Goal: Task Accomplishment & Management: Manage account settings

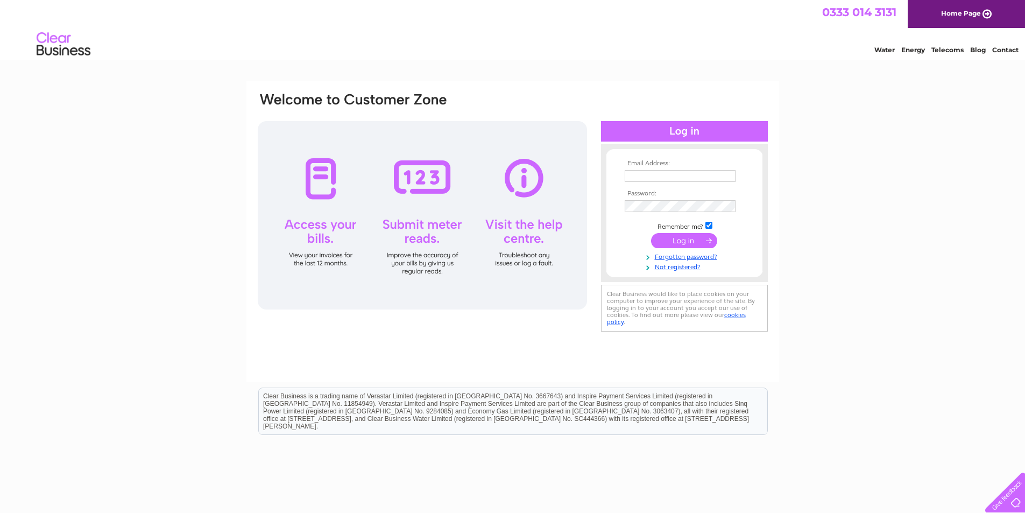
click at [646, 171] on input "text" at bounding box center [679, 176] width 111 height 12
type input "[EMAIL_ADDRESS][DOMAIN_NAME]"
click at [656, 243] on input "submit" at bounding box center [684, 241] width 66 height 15
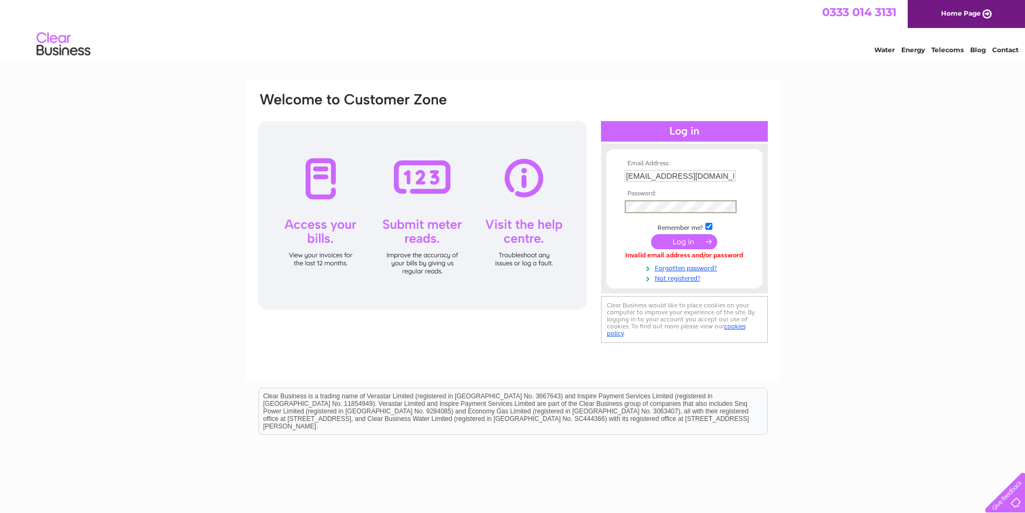
click at [677, 241] on input "submit" at bounding box center [684, 241] width 66 height 15
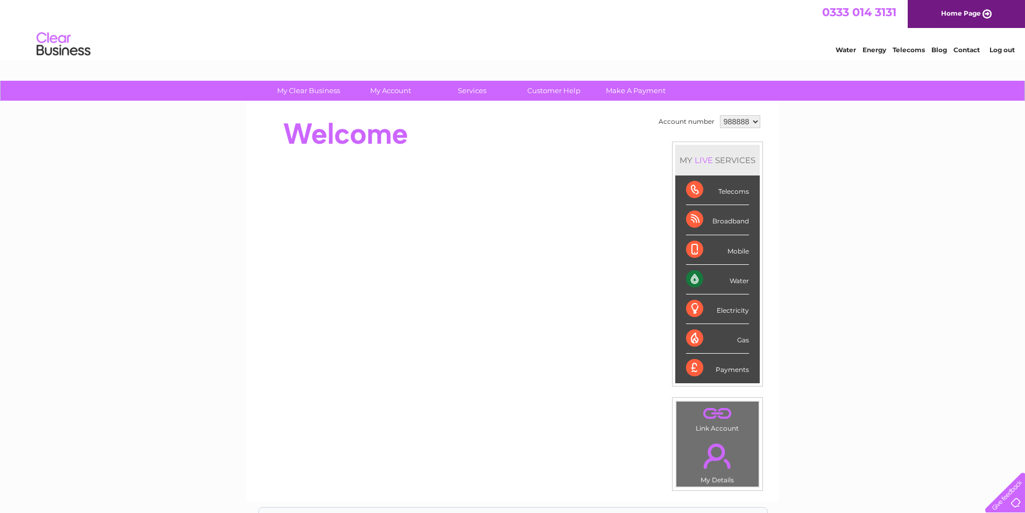
click at [743, 278] on div "Water" at bounding box center [717, 280] width 63 height 30
click at [692, 279] on div "Water" at bounding box center [717, 280] width 63 height 30
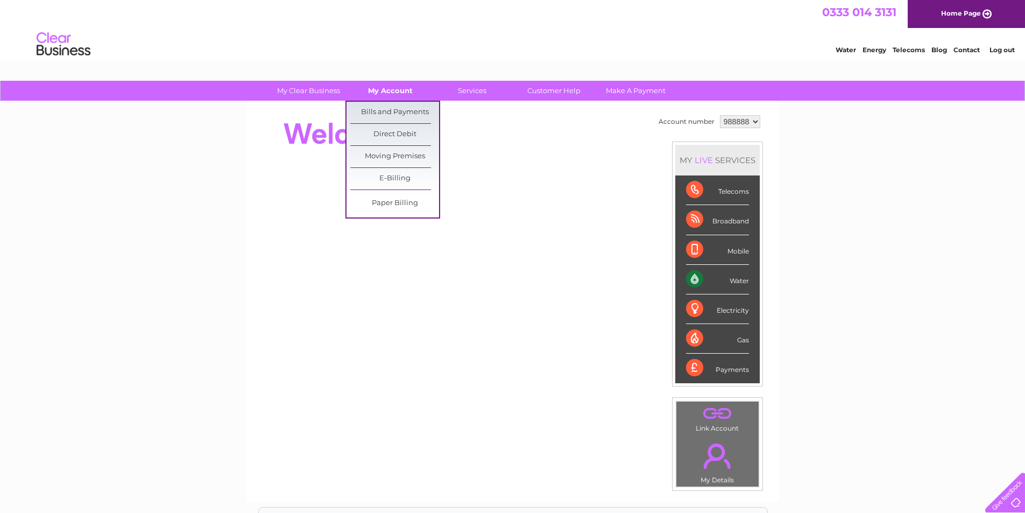
click at [394, 92] on link "My Account" at bounding box center [390, 91] width 89 height 20
click at [404, 113] on link "Bills and Payments" at bounding box center [394, 113] width 89 height 22
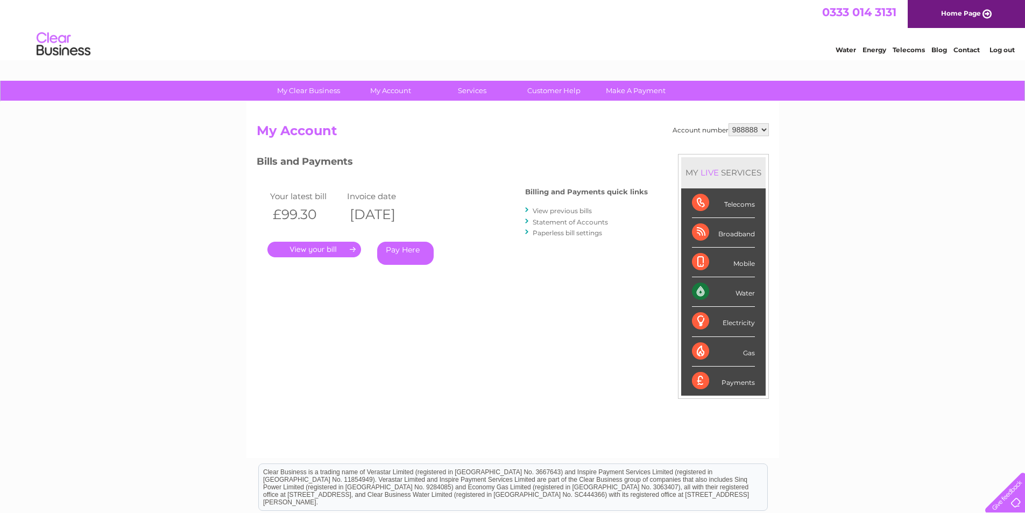
click at [319, 249] on link "." at bounding box center [314, 249] width 94 height 16
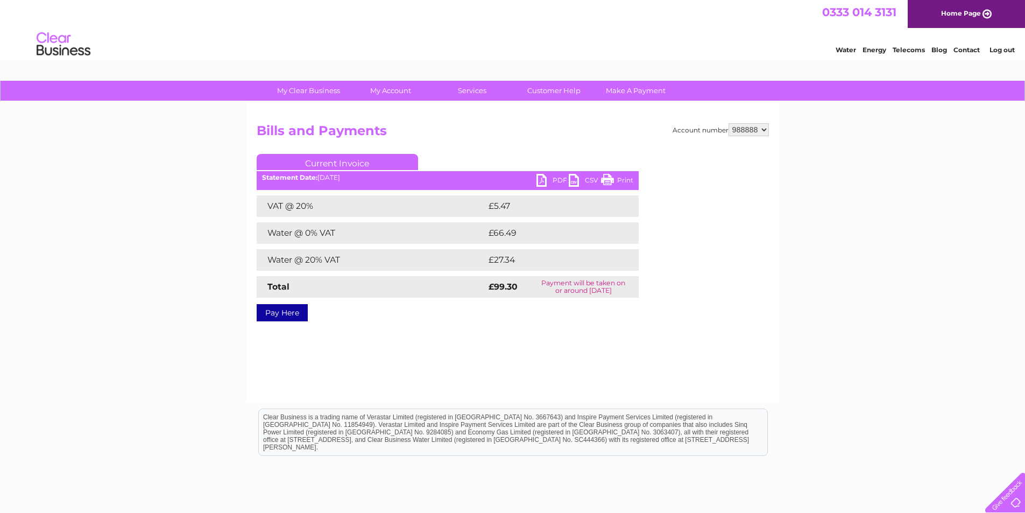
click at [541, 179] on link "PDF" at bounding box center [552, 182] width 32 height 16
click at [1005, 51] on link "Log out" at bounding box center [1001, 50] width 25 height 8
